Goal: Task Accomplishment & Management: Manage account settings

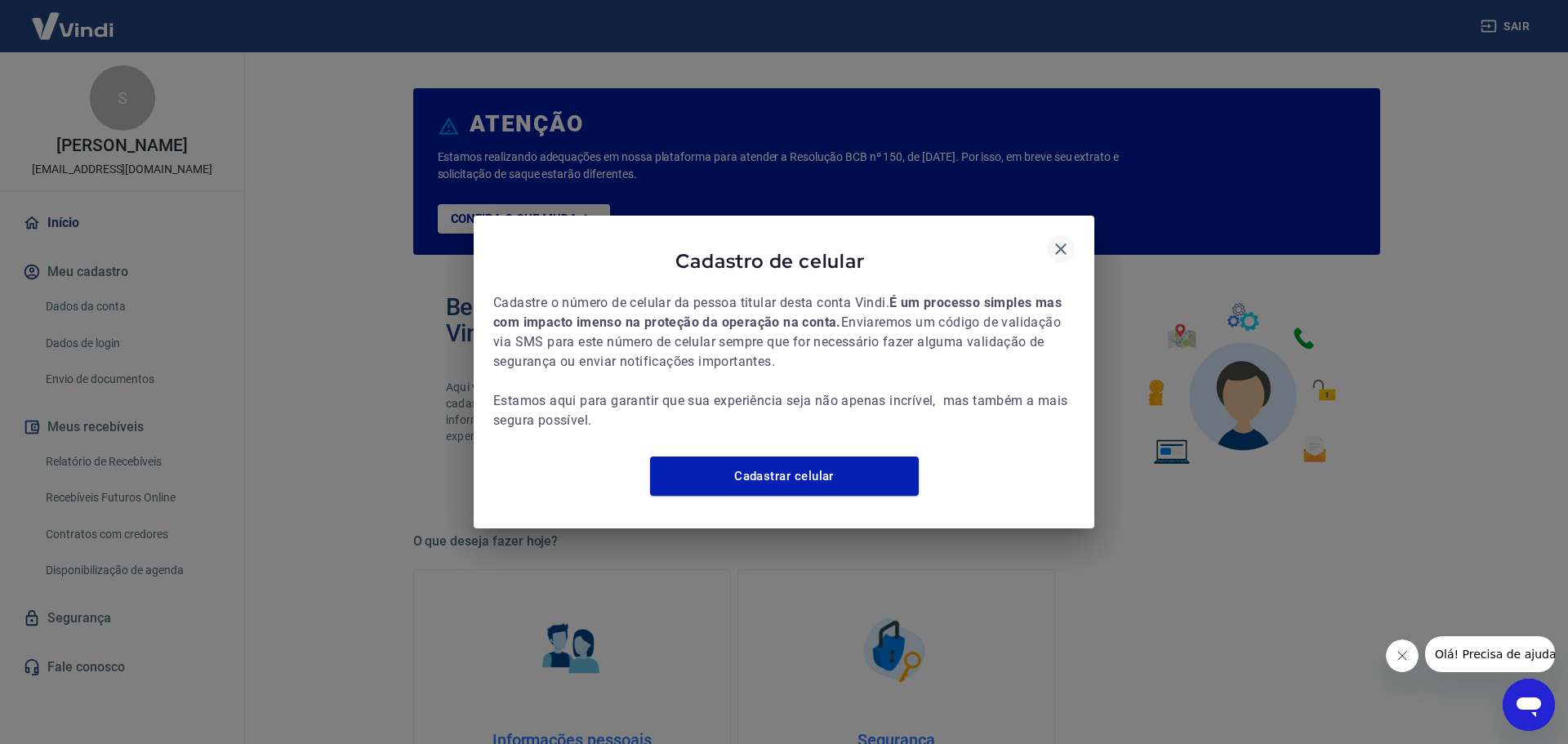
click at [1059, 243] on icon "button" at bounding box center [1060, 248] width 11 height 11
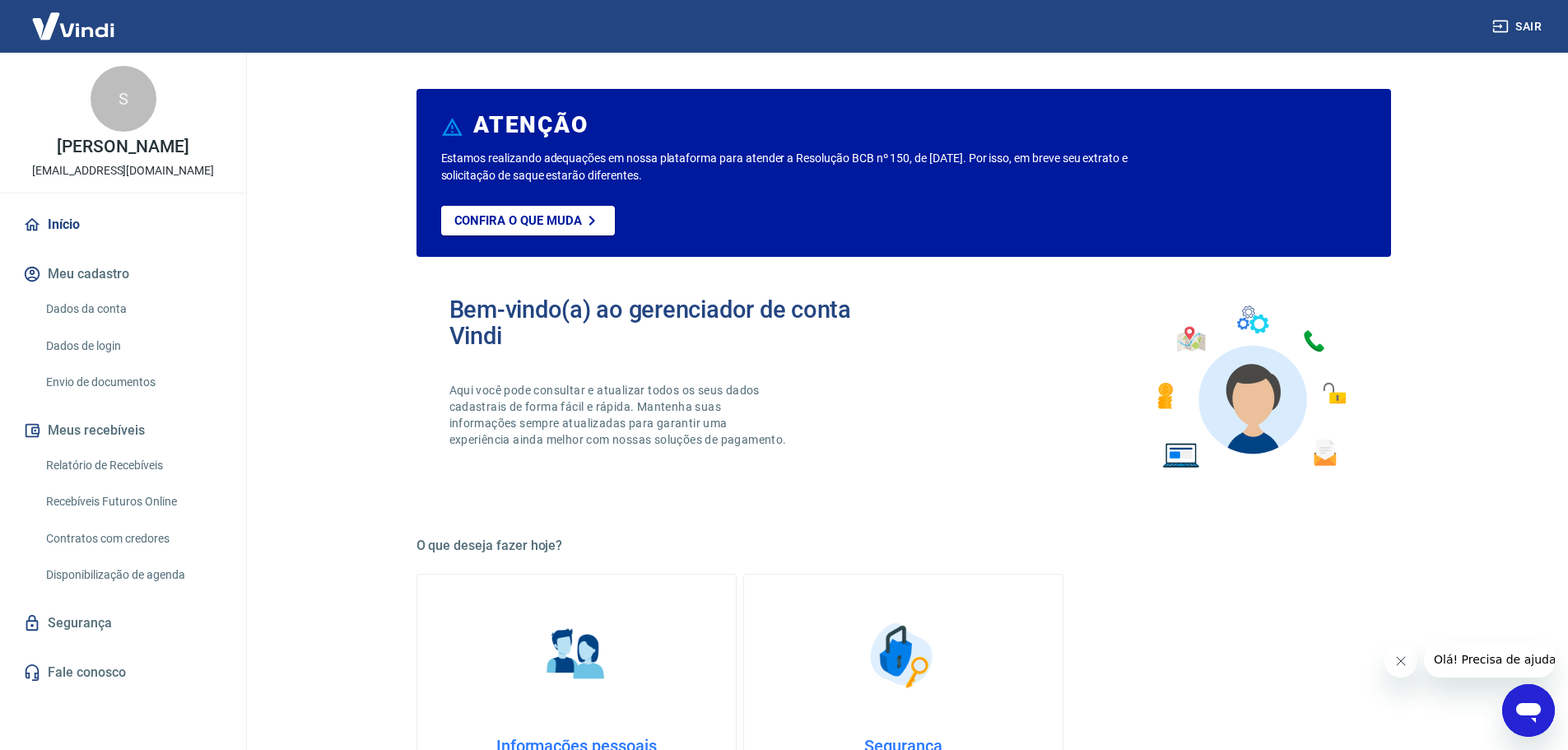
click at [130, 326] on link "Dados da conta" at bounding box center [133, 309] width 187 height 34
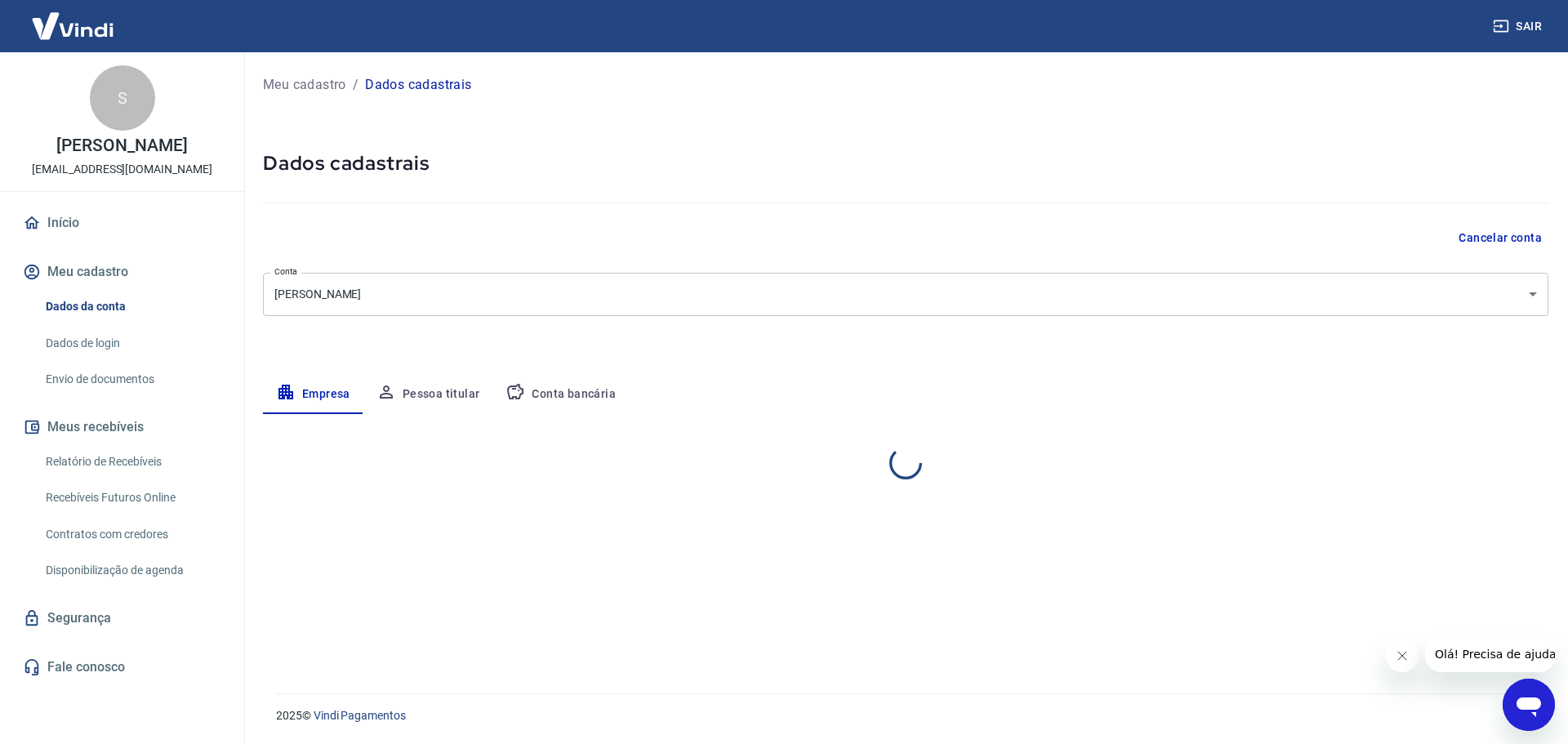
select select "SP"
select select "business"
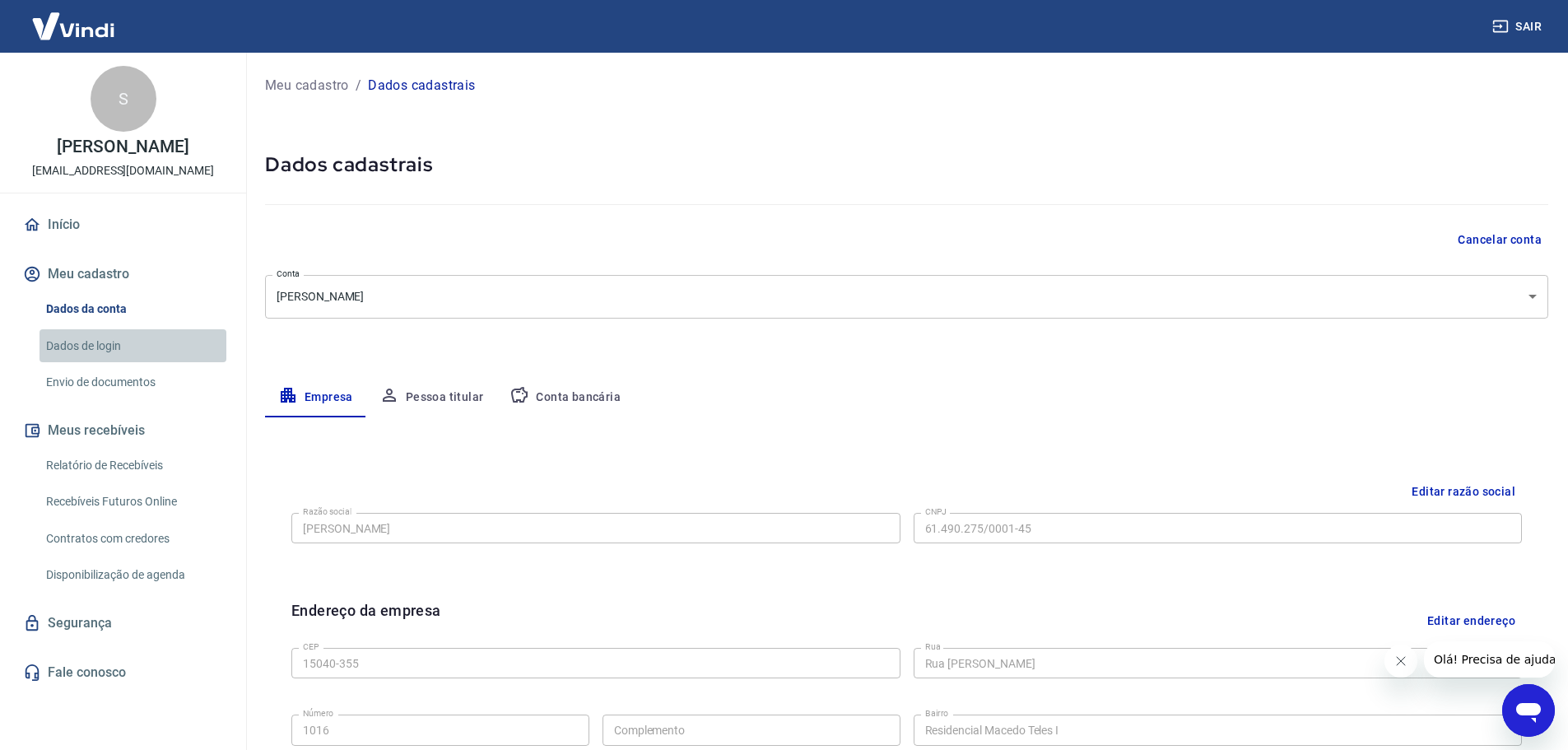
click at [91, 363] on link "Dados de login" at bounding box center [133, 346] width 187 height 34
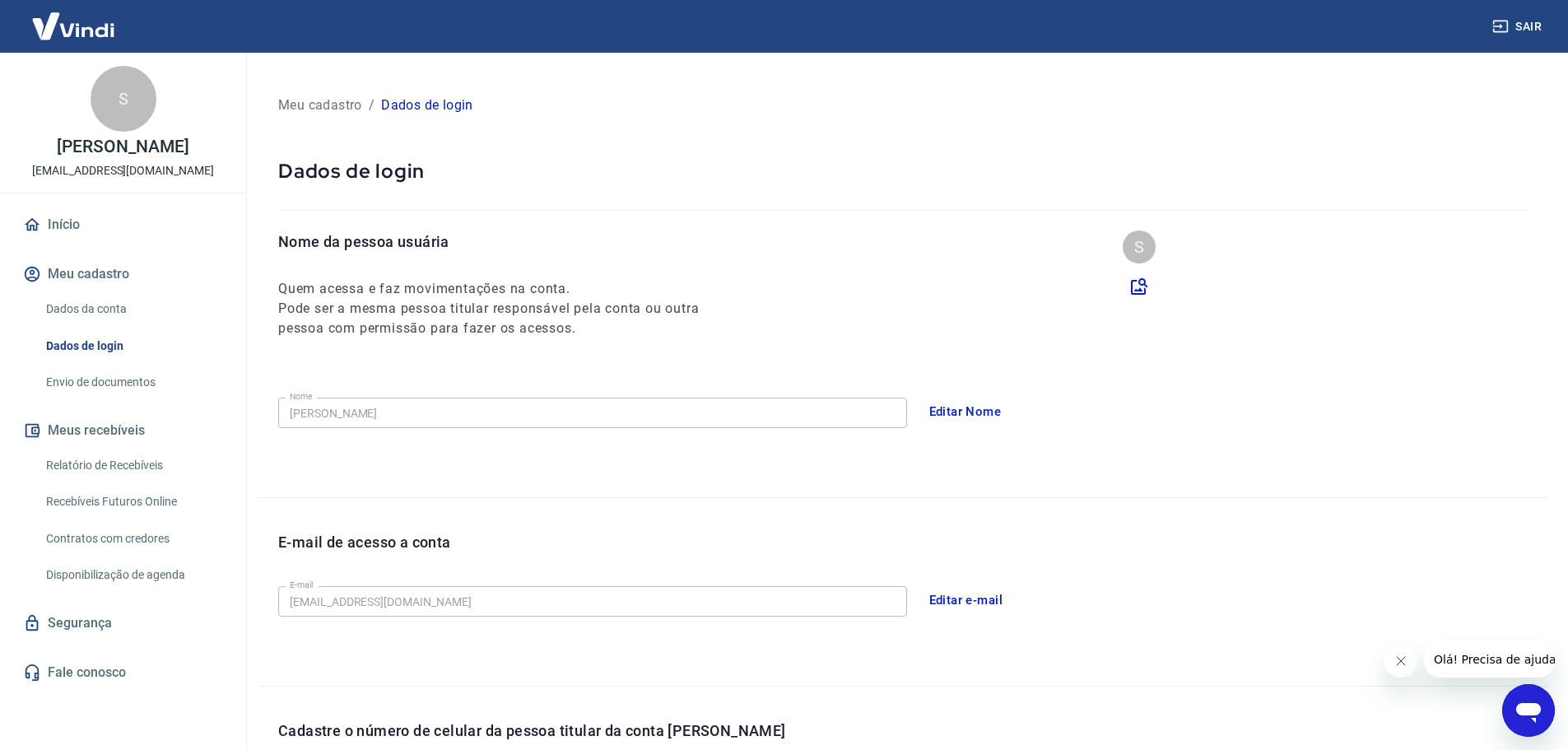
click at [94, 395] on link "Envio de documentos" at bounding box center [133, 383] width 187 height 34
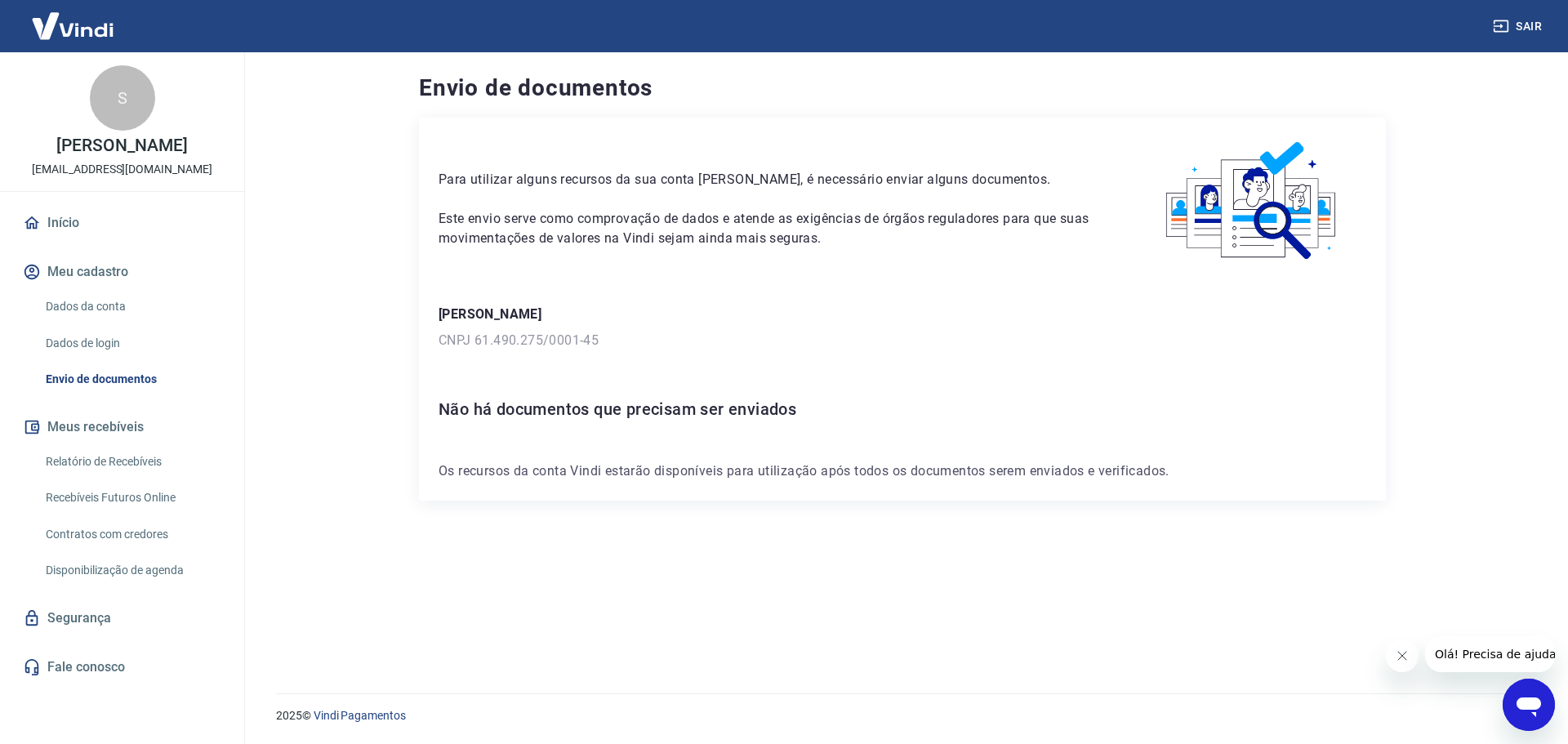
click at [101, 241] on link "Início" at bounding box center [121, 223] width 205 height 36
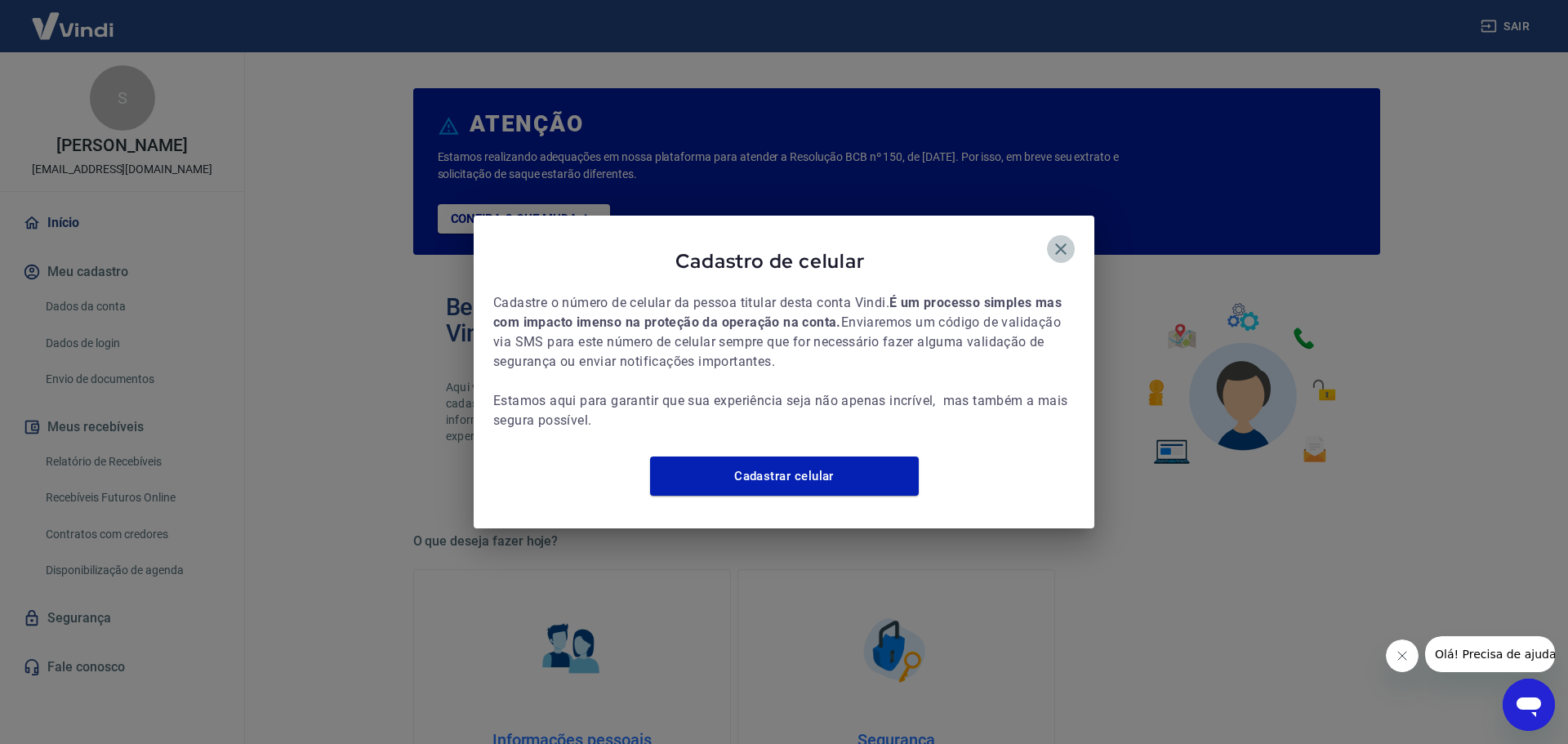
click at [1061, 243] on icon "button" at bounding box center [1061, 249] width 19 height 19
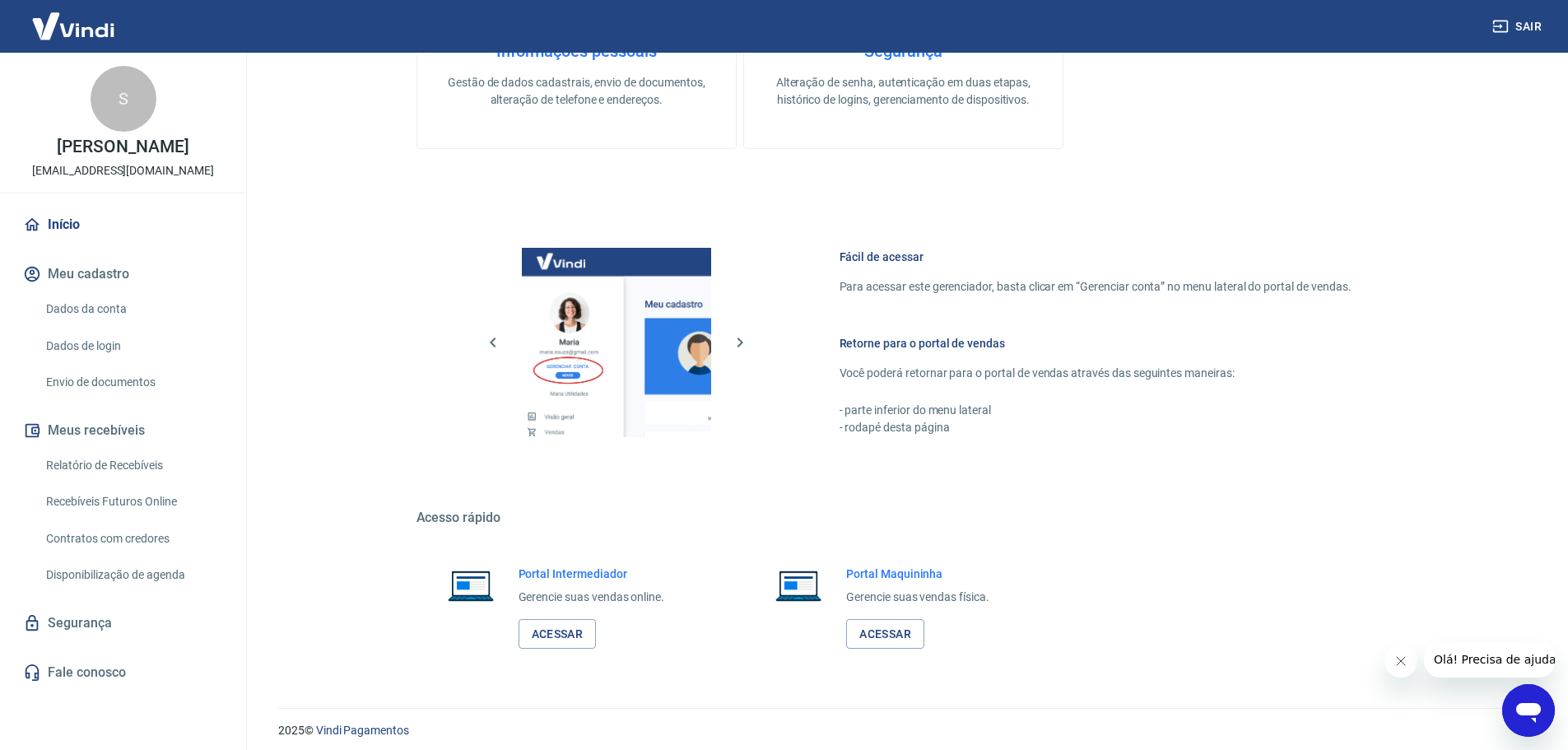
scroll to position [704, 0]
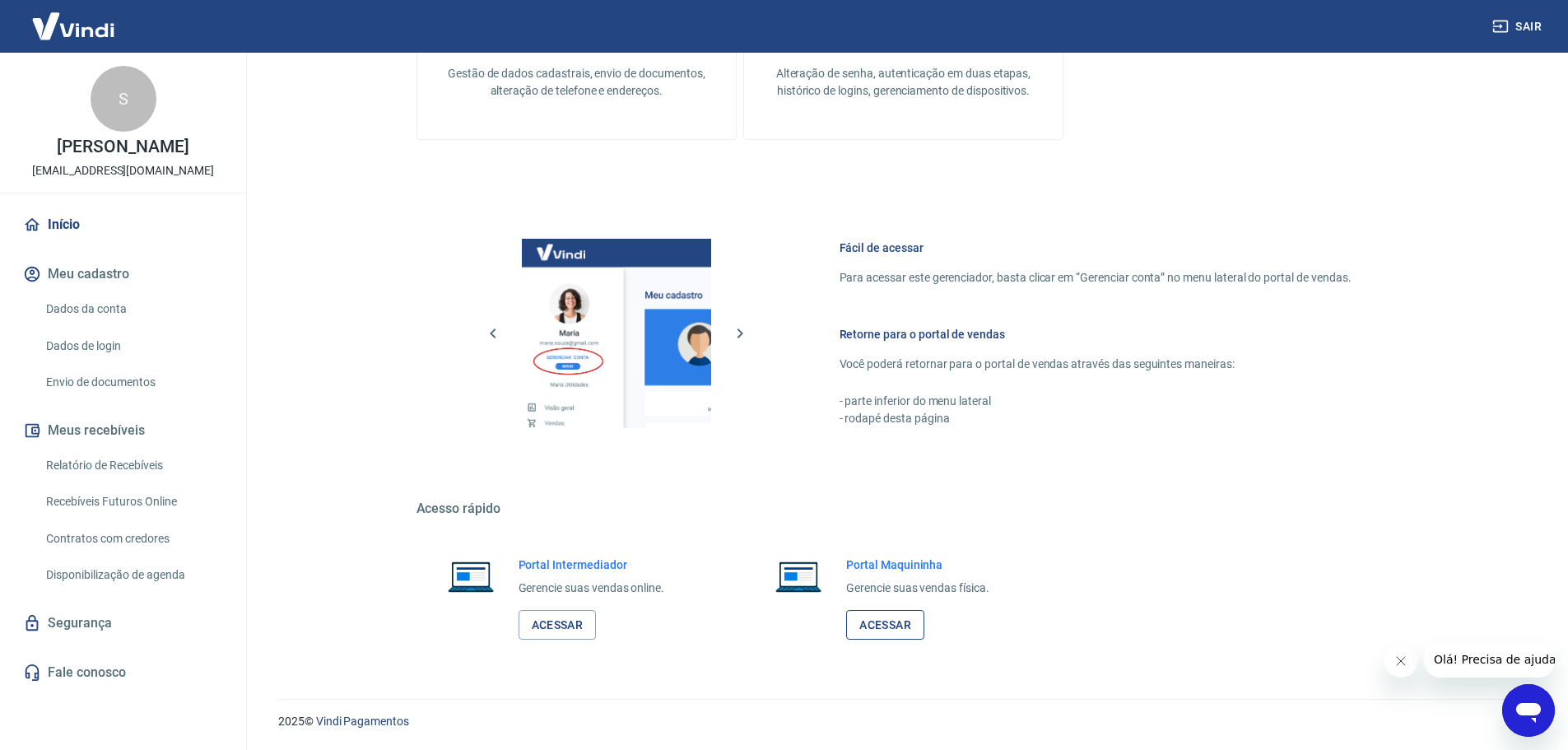
click at [890, 623] on link "Acessar" at bounding box center [886, 625] width 78 height 30
